Goal: Task Accomplishment & Management: Complete application form

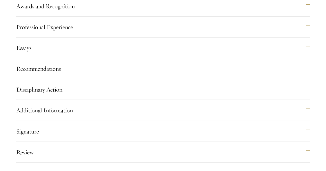
scroll to position [577, 0]
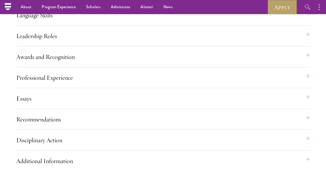
scroll to position [526, 0]
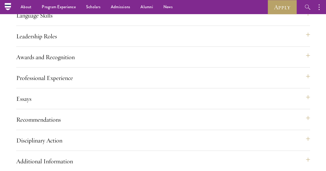
radio input "false"
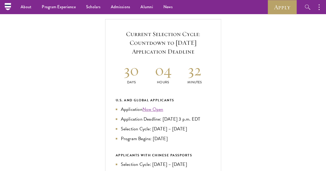
scroll to position [144, 0]
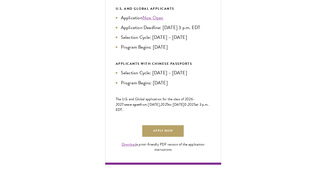
scroll to position [268, 0]
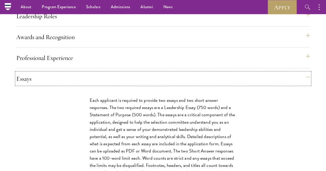
scroll to position [536, 0]
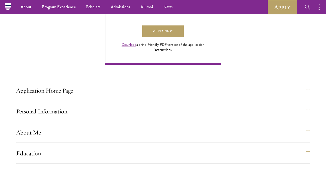
scroll to position [330, 0]
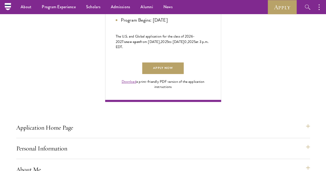
drag, startPoint x: 62, startPoint y: 96, endPoint x: 78, endPoint y: 101, distance: 17.3
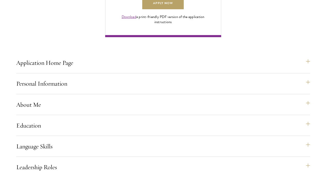
scroll to position [412, 0]
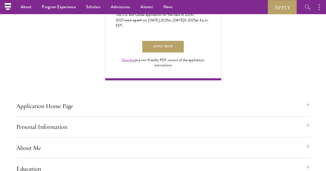
scroll to position [350, 0]
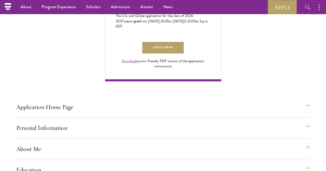
drag, startPoint x: 74, startPoint y: 70, endPoint x: 124, endPoint y: 124, distance: 73.9
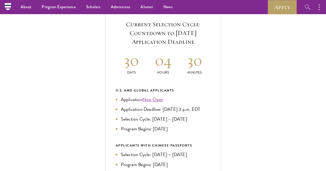
scroll to position [175, 0]
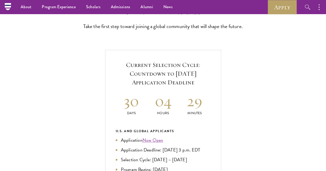
scroll to position [134, 0]
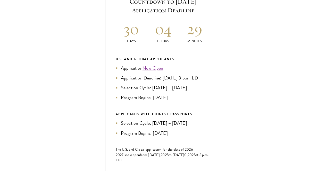
scroll to position [227, 0]
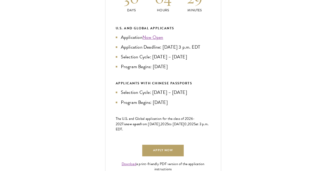
scroll to position [278, 0]
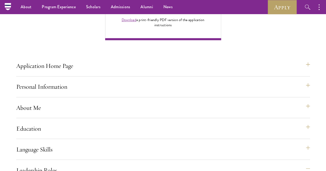
scroll to position [381, 0]
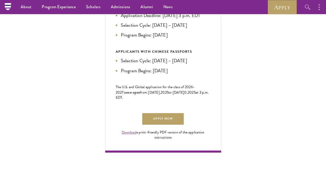
scroll to position [278, 0]
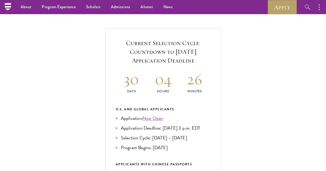
scroll to position [155, 0]
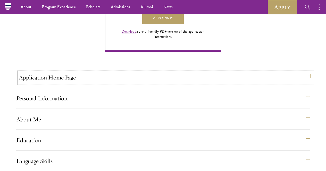
scroll to position [371, 0]
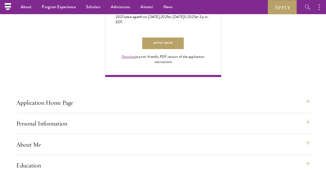
scroll to position [340, 0]
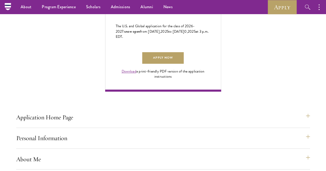
drag, startPoint x: 38, startPoint y: 41, endPoint x: 136, endPoint y: 57, distance: 98.4
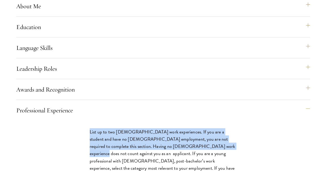
scroll to position [495, 0]
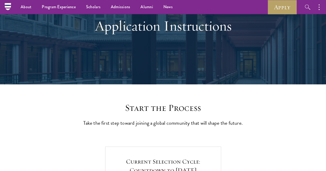
scroll to position [0, 0]
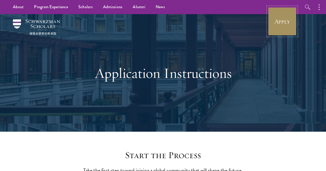
click at [282, 16] on link "Apply" at bounding box center [282, 21] width 29 height 29
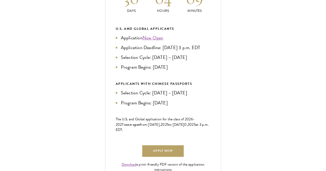
scroll to position [329, 0]
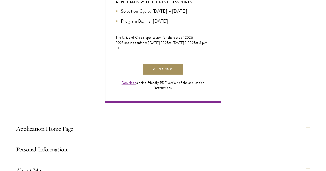
click at [183, 75] on link "Apply Now" at bounding box center [162, 70] width 41 height 12
